Goal: Task Accomplishment & Management: Use online tool/utility

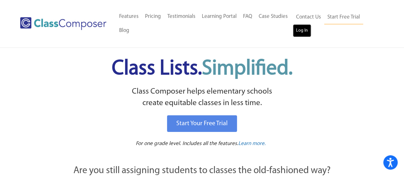
click at [299, 36] on link "Log In" at bounding box center [302, 30] width 18 height 13
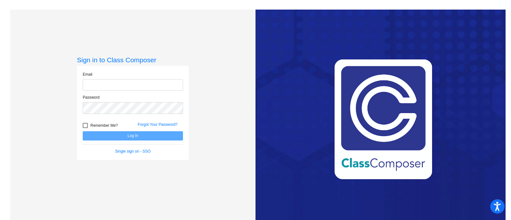
type input "vossp@gaylord.k12.mi.us"
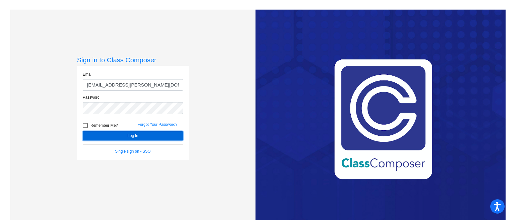
click at [146, 136] on button "Log In" at bounding box center [133, 135] width 100 height 9
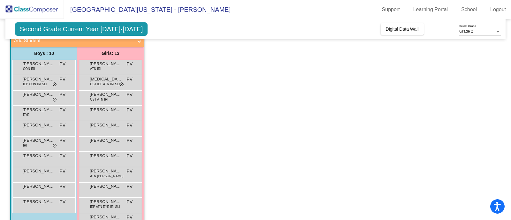
scroll to position [44, 0]
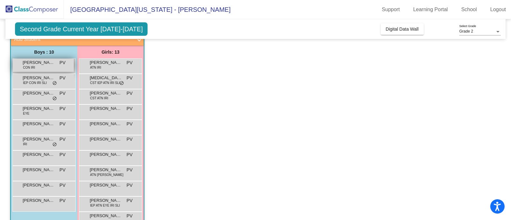
click at [60, 65] on span "PV" at bounding box center [62, 62] width 6 height 7
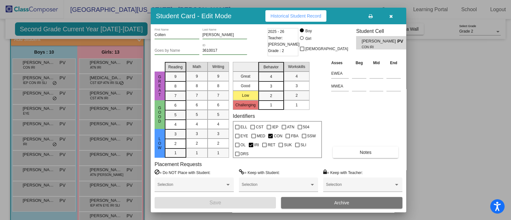
click at [462, 135] on div at bounding box center [255, 110] width 511 height 220
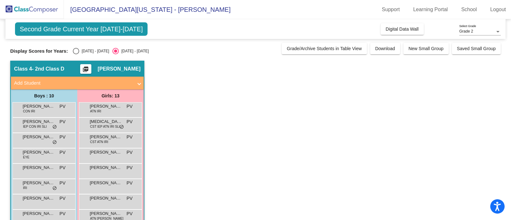
scroll to position [1, 0]
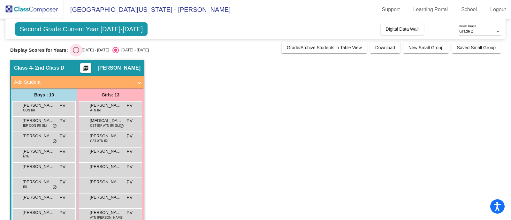
click at [76, 50] on div "Select an option" at bounding box center [76, 50] width 0 height 0
click at [76, 53] on input "2024 - 2025" at bounding box center [76, 53] width 0 height 0
radio input "true"
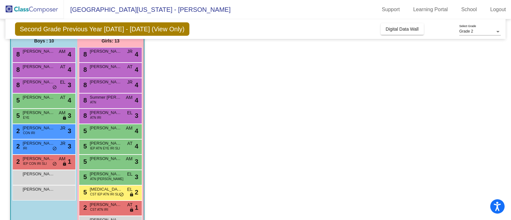
scroll to position [55, 0]
click at [97, 205] on span "Eliza Durrett" at bounding box center [106, 205] width 32 height 6
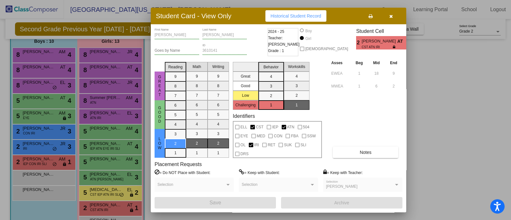
click at [103, 192] on div at bounding box center [255, 110] width 511 height 220
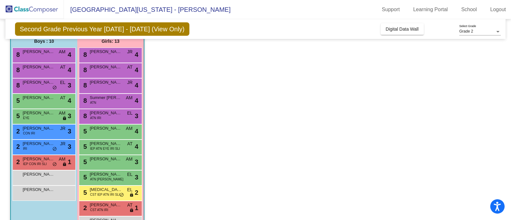
click at [103, 192] on span "CST IEP ATN IRI SLI" at bounding box center [105, 194] width 30 height 5
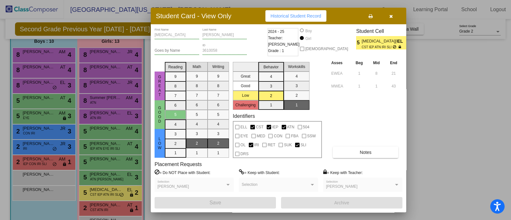
click at [102, 178] on div at bounding box center [255, 110] width 511 height 220
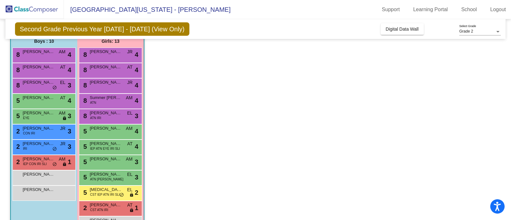
click at [102, 178] on span "ATN RET SUK" at bounding box center [106, 179] width 33 height 5
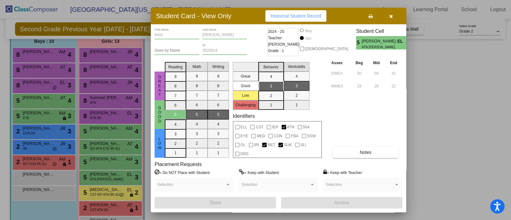
click at [107, 158] on div at bounding box center [255, 110] width 511 height 220
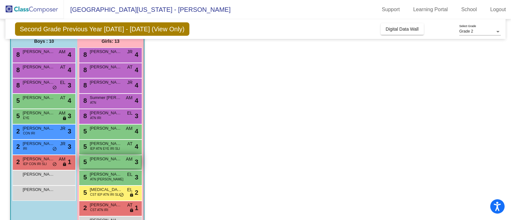
click at [107, 159] on span "Joslynn Young" at bounding box center [106, 159] width 32 height 6
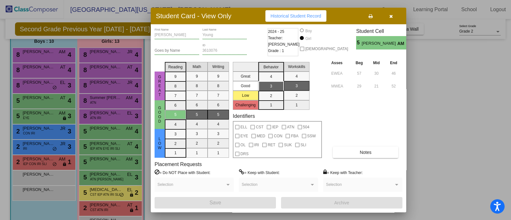
click at [107, 149] on div at bounding box center [255, 110] width 511 height 220
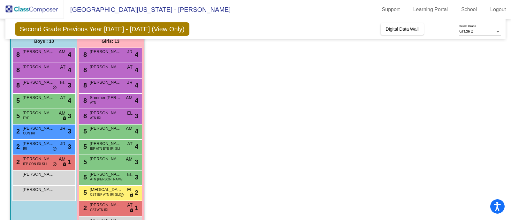
click at [107, 149] on span "IEP ATN EYE IRI SLI" at bounding box center [105, 148] width 30 height 5
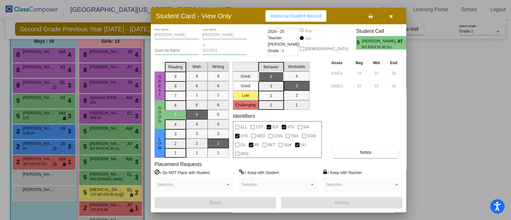
click at [107, 136] on div at bounding box center [255, 110] width 511 height 220
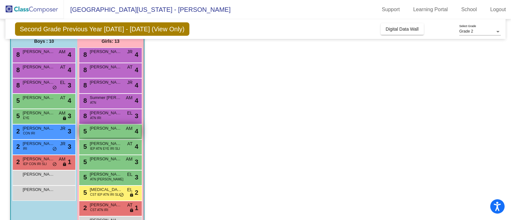
click at [107, 135] on div "5 Izabella Bitner AM lock do_not_disturb_alt 4" at bounding box center [110, 131] width 61 height 13
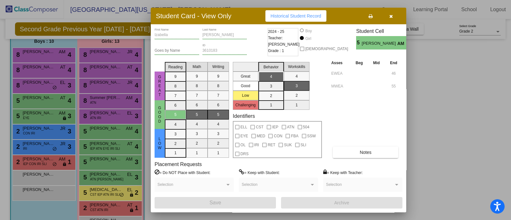
click at [105, 119] on div at bounding box center [255, 110] width 511 height 220
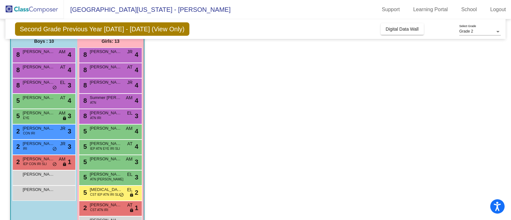
click at [105, 119] on div "8 Aleigha Hardy ATN IRI EL lock do_not_disturb_alt 3" at bounding box center [110, 115] width 61 height 13
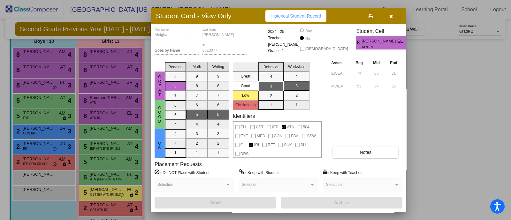
click at [104, 103] on div at bounding box center [255, 110] width 511 height 220
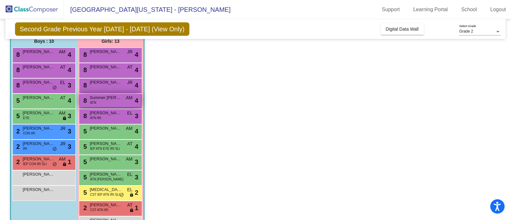
click at [105, 102] on div "8 Summer Spicer ATN AM lock do_not_disturb_alt 4" at bounding box center [110, 100] width 61 height 13
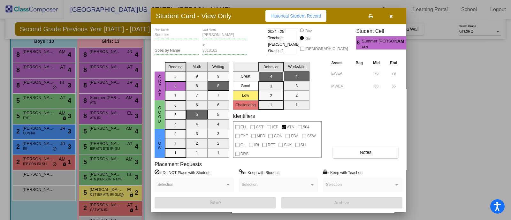
click at [110, 85] on div at bounding box center [255, 110] width 511 height 220
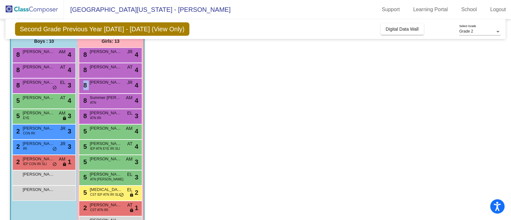
click at [110, 85] on div "8 Raven Robertson JR lock do_not_disturb_alt 4" at bounding box center [110, 85] width 61 height 13
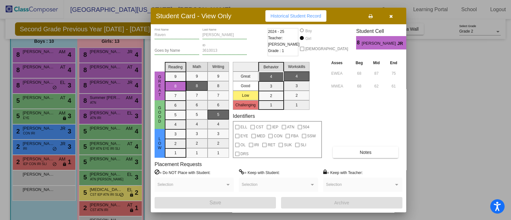
click at [110, 85] on div at bounding box center [255, 110] width 511 height 220
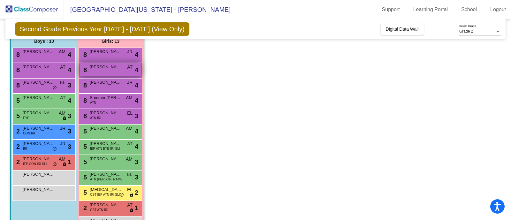
click at [109, 69] on span "Melanie Mathews" at bounding box center [106, 67] width 32 height 6
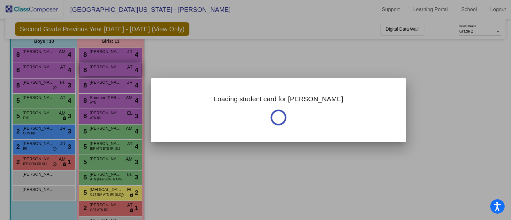
click at [109, 69] on div at bounding box center [255, 110] width 511 height 220
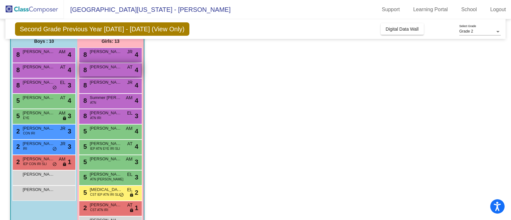
drag, startPoint x: 109, startPoint y: 69, endPoint x: 96, endPoint y: 66, distance: 13.2
click at [96, 66] on span "Melanie Mathews" at bounding box center [106, 67] width 32 height 6
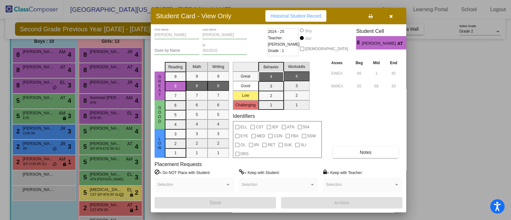
click at [107, 53] on div at bounding box center [255, 110] width 511 height 220
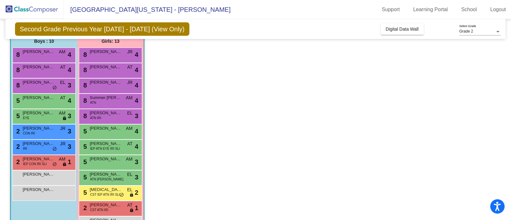
click at [107, 53] on span "Kathyrn Templeton" at bounding box center [106, 52] width 32 height 6
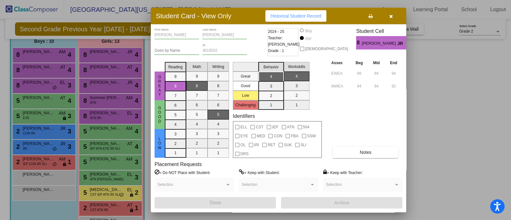
click at [53, 52] on div at bounding box center [255, 110] width 511 height 220
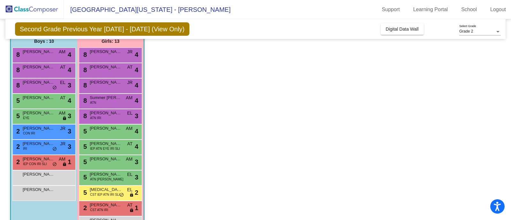
click at [53, 52] on span "Haiden Ayoub" at bounding box center [39, 52] width 32 height 6
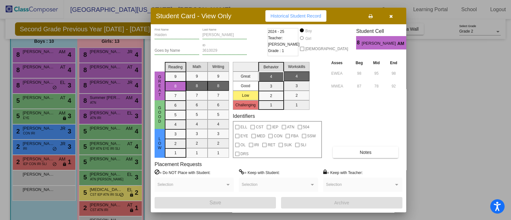
click at [44, 68] on div at bounding box center [255, 110] width 511 height 220
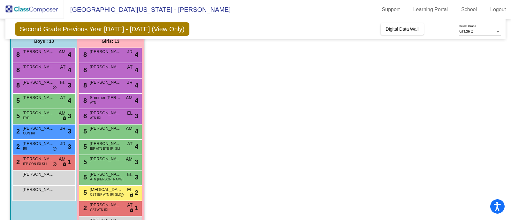
click at [44, 68] on span "Levi Tolsma" at bounding box center [39, 67] width 32 height 6
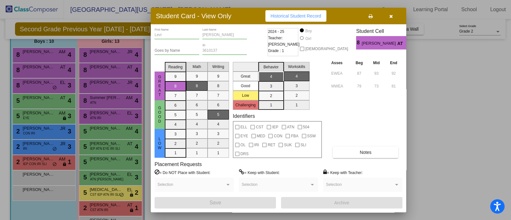
click at [39, 83] on div at bounding box center [255, 110] width 511 height 220
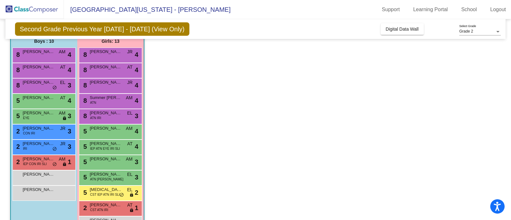
click at [39, 83] on span "Colton Mushlock" at bounding box center [39, 82] width 32 height 6
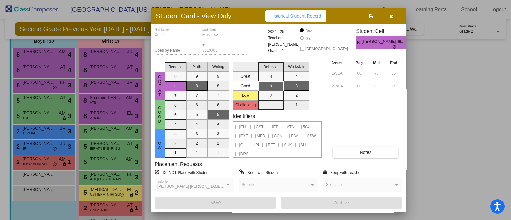
click at [39, 97] on div at bounding box center [255, 110] width 511 height 220
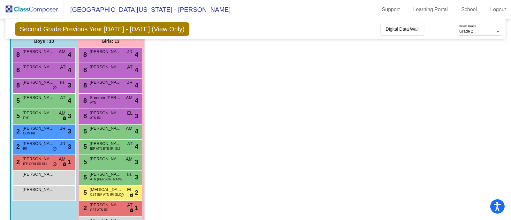
click at [39, 97] on span "Weston Bessinger" at bounding box center [39, 98] width 32 height 6
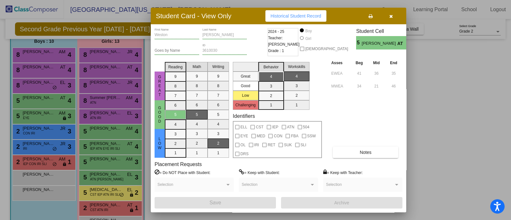
click at [36, 116] on div at bounding box center [255, 110] width 511 height 220
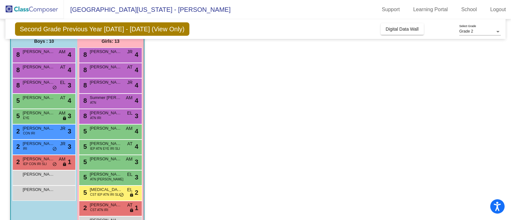
click at [36, 116] on div "5 Ellis Raatz EYE AM lock do_not_disturb_alt 3" at bounding box center [43, 115] width 61 height 13
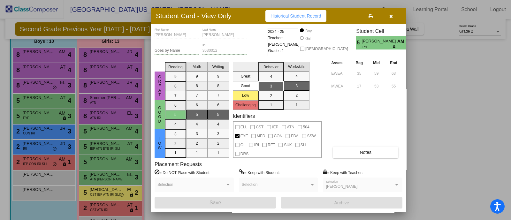
click at [37, 130] on div at bounding box center [255, 110] width 511 height 220
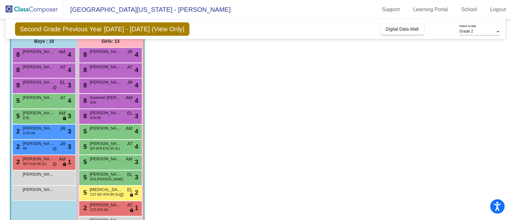
click at [37, 130] on span "Colten David" at bounding box center [39, 128] width 32 height 6
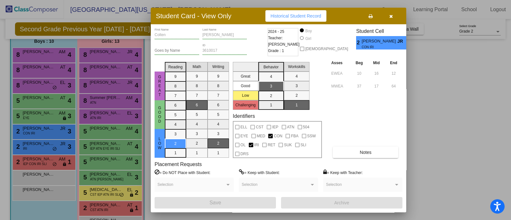
click at [37, 145] on div at bounding box center [255, 110] width 511 height 220
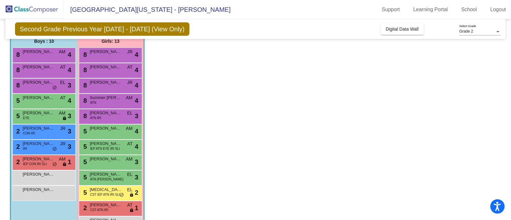
click at [37, 145] on span "Isaiah Licausi" at bounding box center [39, 144] width 32 height 6
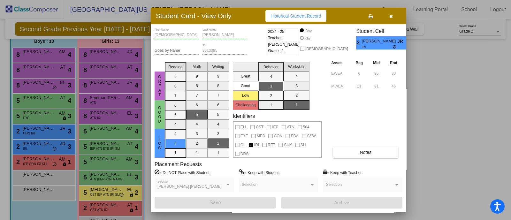
click at [35, 162] on div at bounding box center [255, 110] width 511 height 220
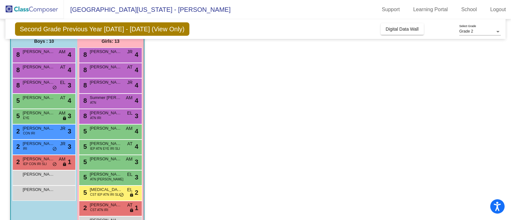
click at [35, 163] on span "IEP CON IRI SLI" at bounding box center [35, 164] width 24 height 5
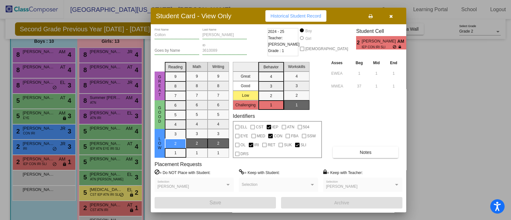
click at [35, 178] on div at bounding box center [255, 110] width 511 height 220
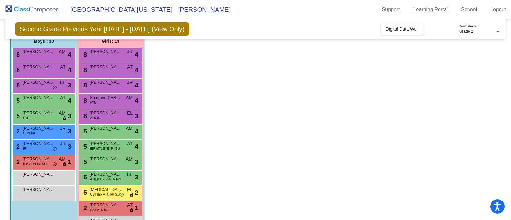
click at [35, 178] on div "Joshua Steffes lock do_not_disturb_alt" at bounding box center [43, 177] width 61 height 13
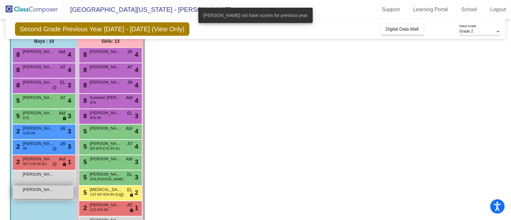
click at [33, 189] on span "Kameron Kimbrell" at bounding box center [39, 190] width 32 height 6
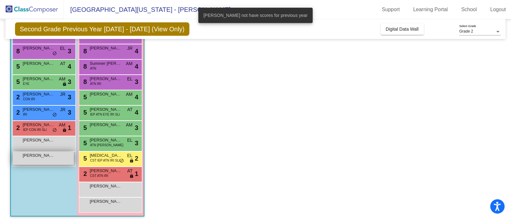
scroll to position [91, 0]
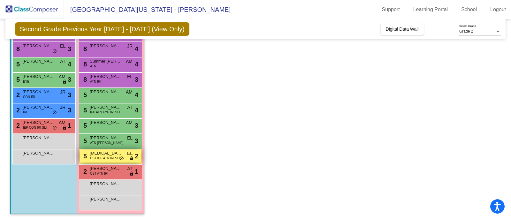
click at [92, 150] on span "Alli Belding" at bounding box center [106, 153] width 32 height 6
